Goal: Complete application form

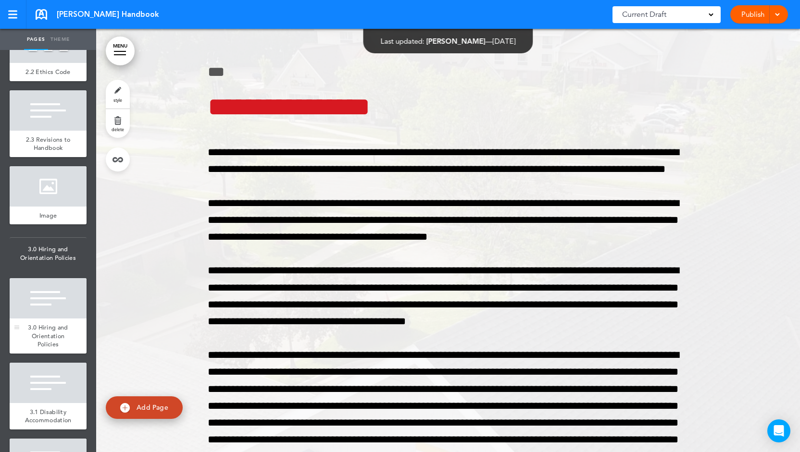
click at [40, 348] on span "3.0 Hiring and Orientation Policies" at bounding box center [48, 335] width 40 height 25
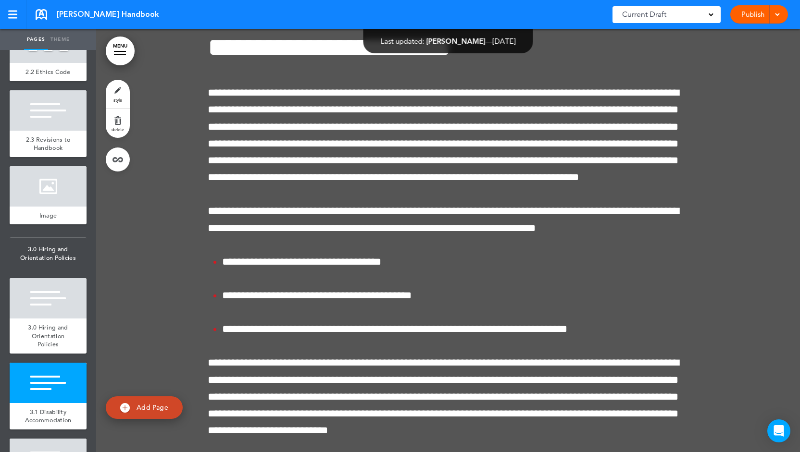
scroll to position [6039, 0]
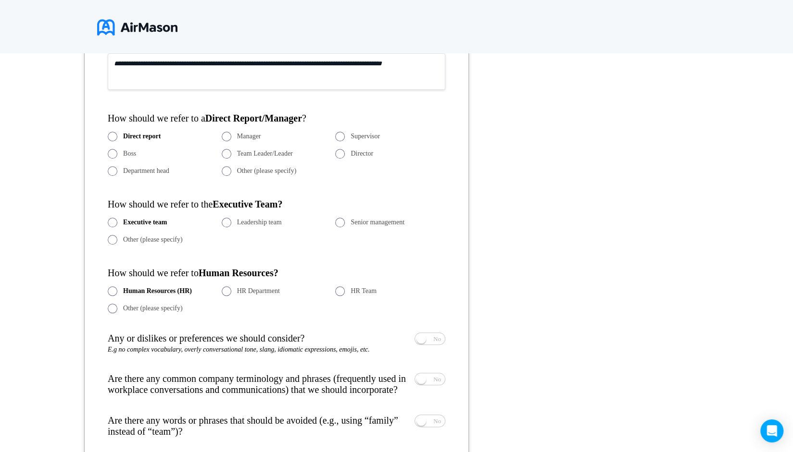
scroll to position [572, 0]
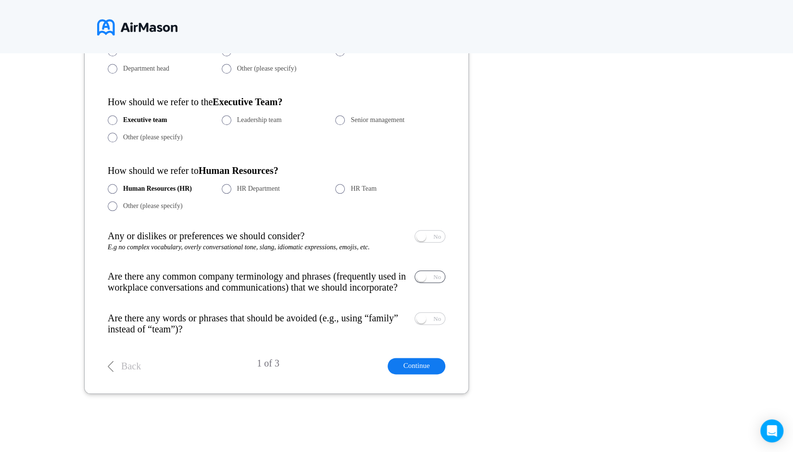
click at [435, 276] on span "No" at bounding box center [437, 277] width 8 height 6
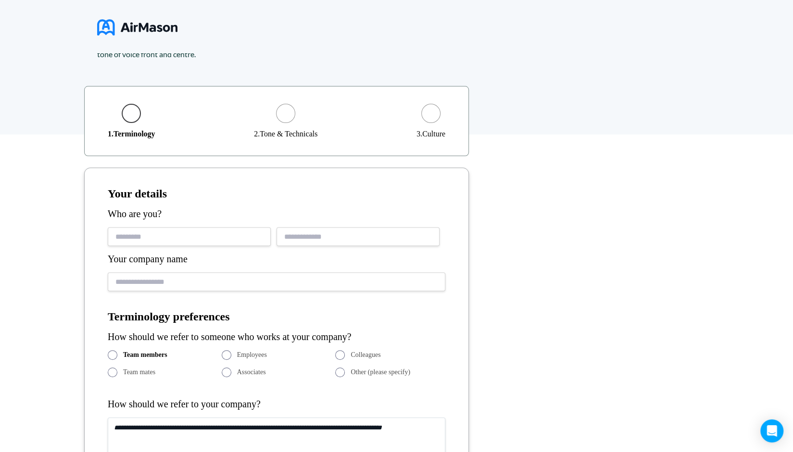
scroll to position [115, 0]
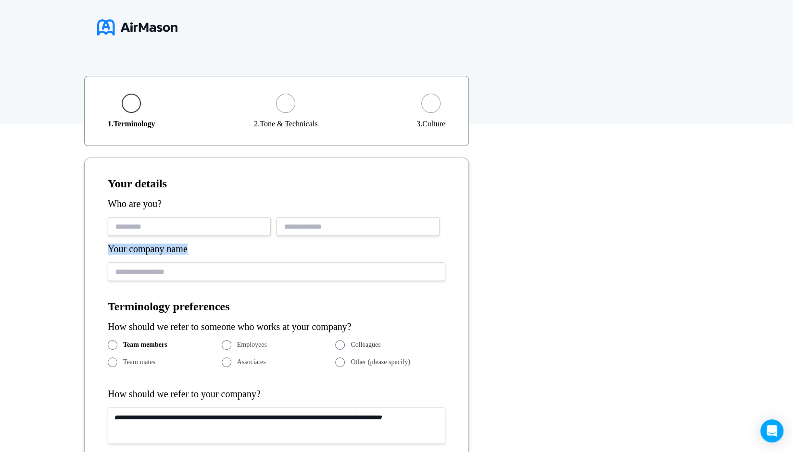
drag, startPoint x: 194, startPoint y: 249, endPoint x: 102, endPoint y: 252, distance: 91.9
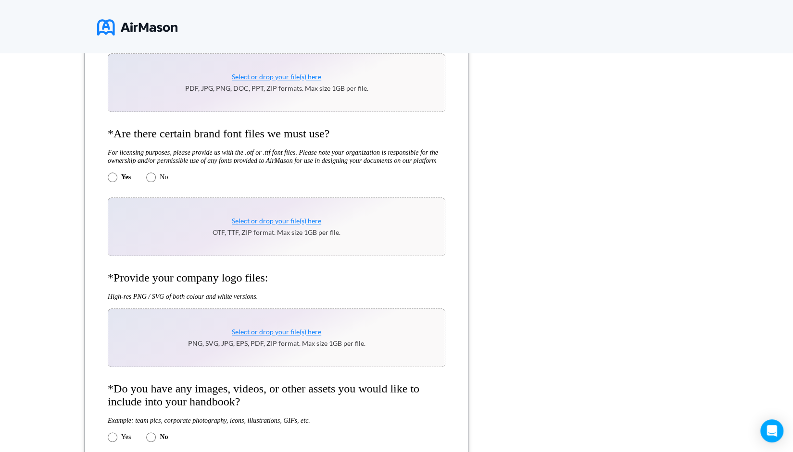
scroll to position [526, 0]
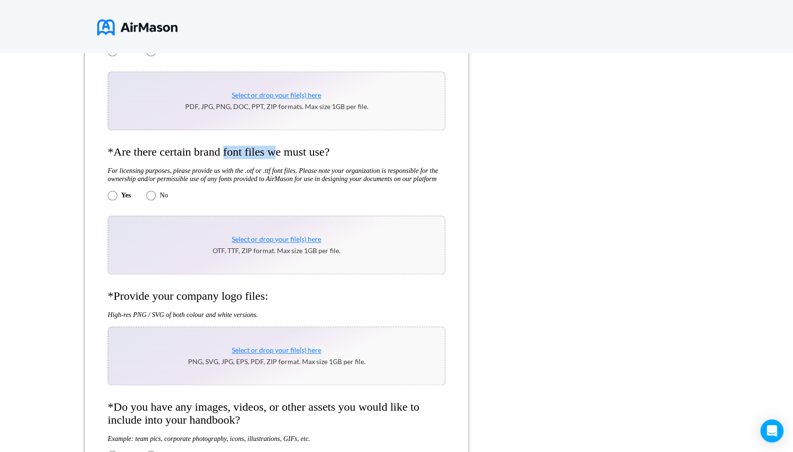
drag, startPoint x: 224, startPoint y: 146, endPoint x: 272, endPoint y: 152, distance: 48.9
click at [272, 152] on h4 "*Are there certain brand font files we must use?" at bounding box center [276, 152] width 337 height 13
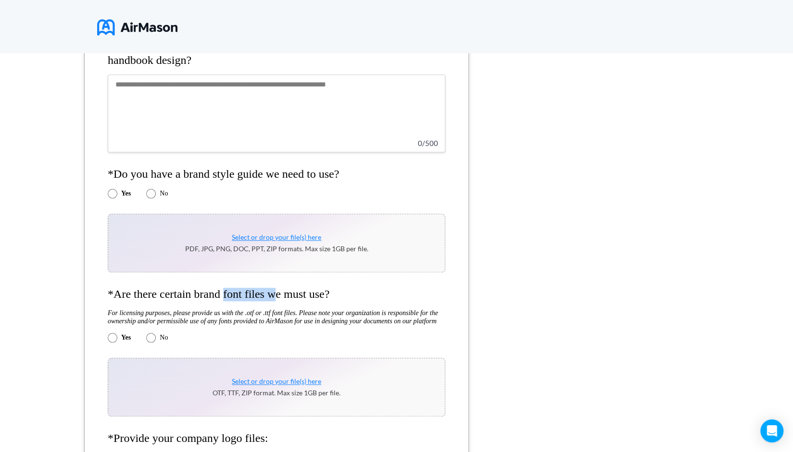
scroll to position [436, 0]
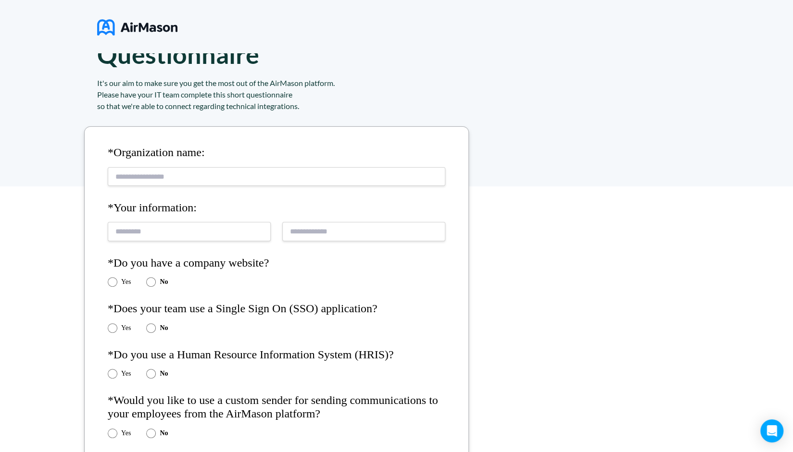
scroll to position [62, 0]
